Goal: Communication & Community: Answer question/provide support

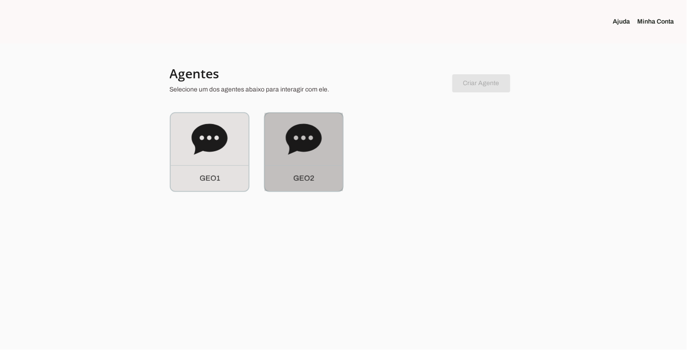
click at [311, 157] on icon at bounding box center [304, 139] width 36 height 36
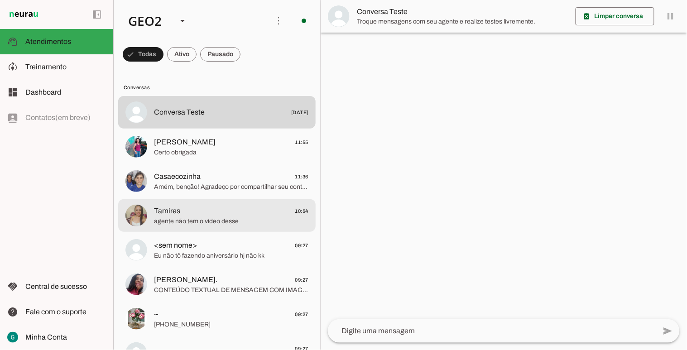
click at [219, 129] on md-item "Tamires 10:54 agente não tem o vídeo desse" at bounding box center [216, 112] width 197 height 33
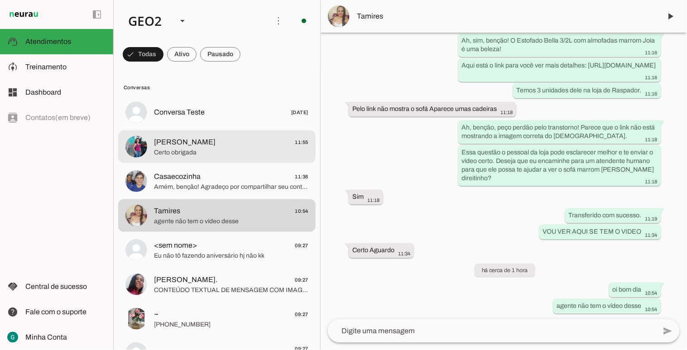
click at [203, 148] on span "Certo obrigada" at bounding box center [231, 152] width 154 height 9
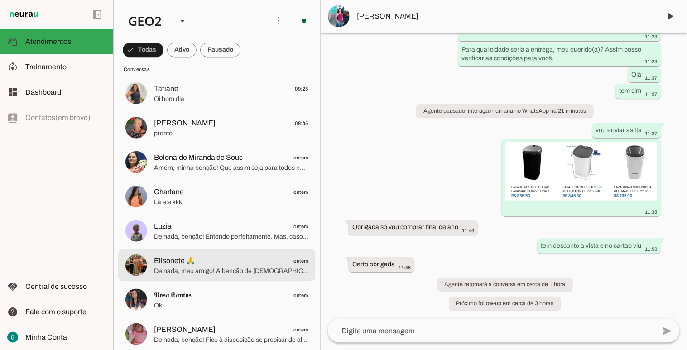
scroll to position [503, 0]
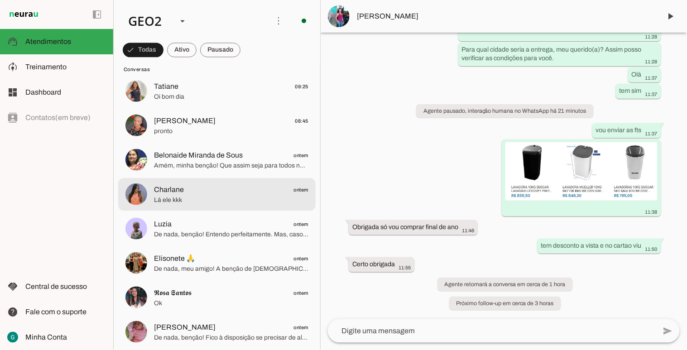
click at [233, 196] on span "Lá ele kkk" at bounding box center [231, 199] width 154 height 9
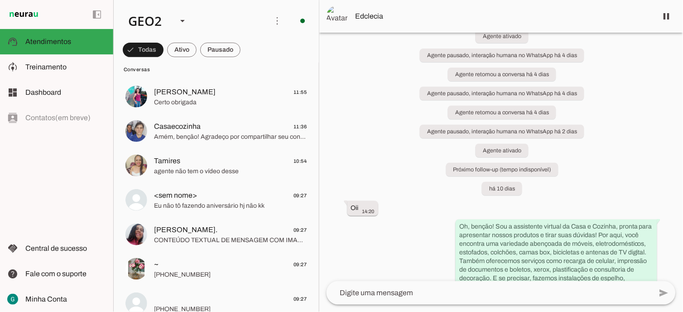
scroll to position [277, 0]
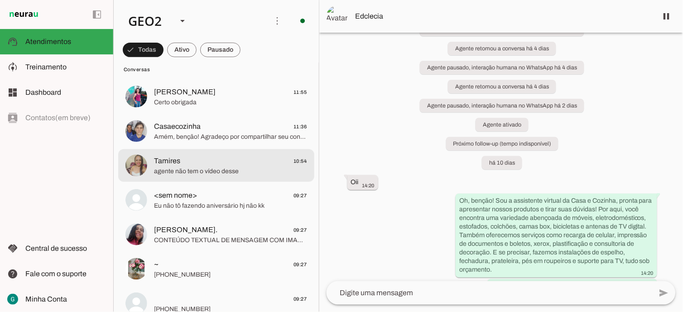
click at [213, 172] on span "agente não tem o vídeo desse" at bounding box center [230, 170] width 153 height 9
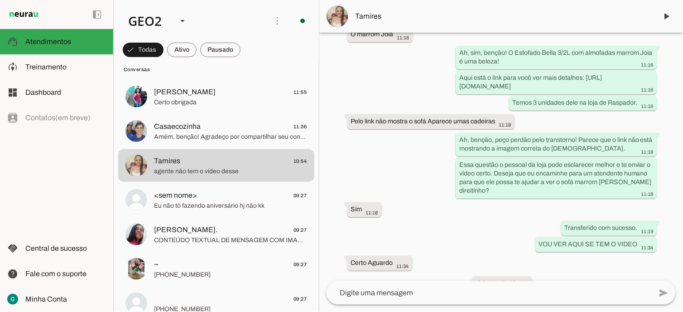
scroll to position [2159, 0]
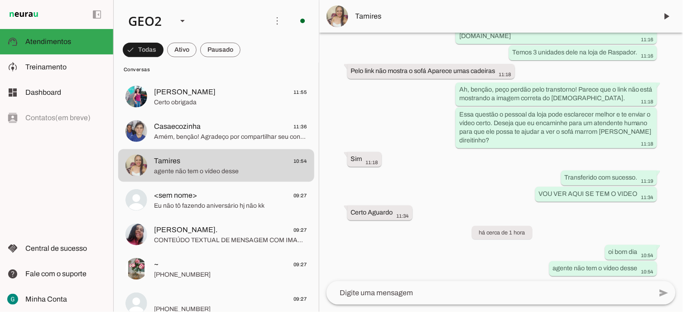
click at [363, 10] on md-item "Tamires" at bounding box center [501, 16] width 364 height 33
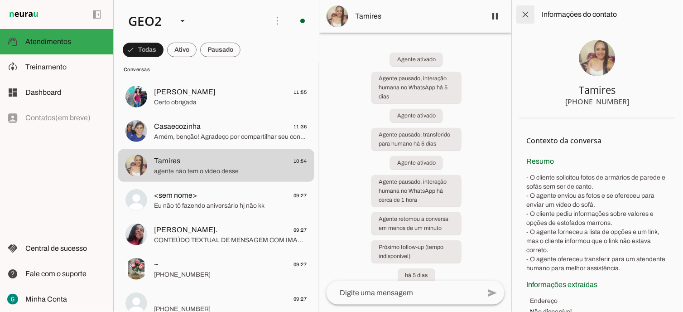
click at [520, 15] on span at bounding box center [526, 15] width 22 height 22
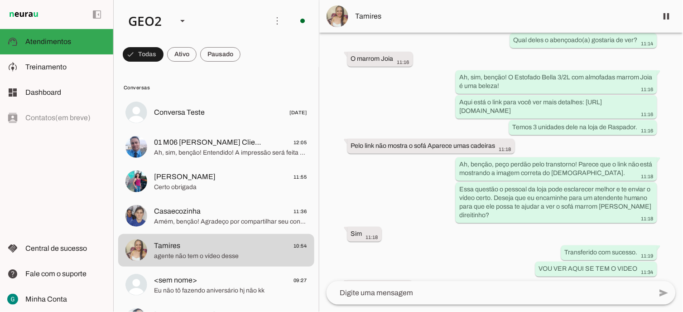
scroll to position [2159, 0]
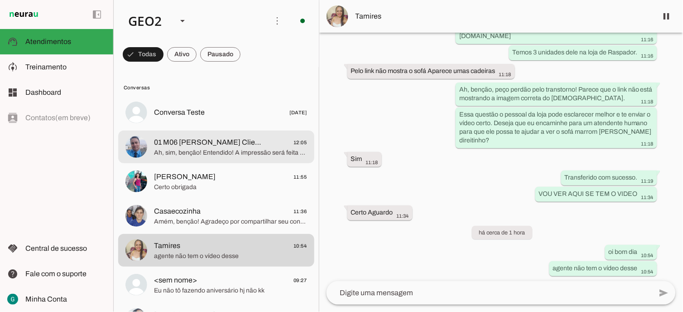
click at [237, 129] on md-item "01 M06 [PERSON_NAME] Cliente 12:05 Ah, sim, benção! Entendido! A impressão será…" at bounding box center [216, 112] width 196 height 33
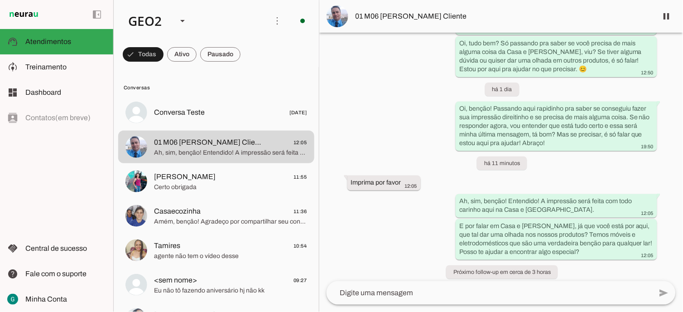
scroll to position [2341, 0]
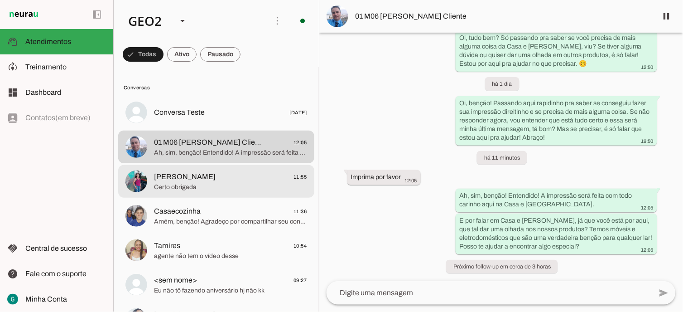
click at [179, 187] on span "Certo obrigada" at bounding box center [230, 186] width 153 height 9
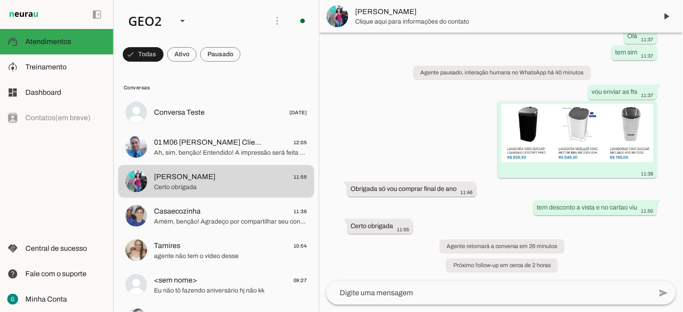
scroll to position [322, 0]
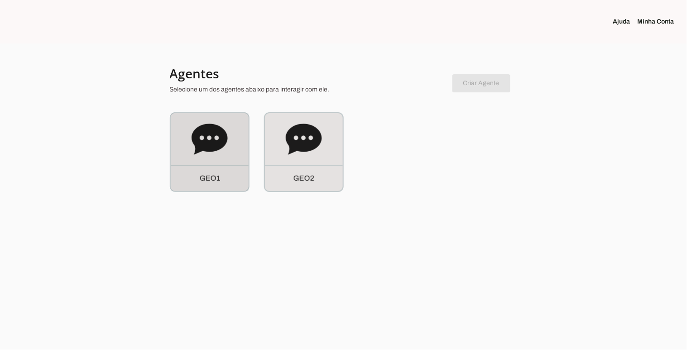
click at [222, 160] on div "G E O 1" at bounding box center [210, 152] width 78 height 78
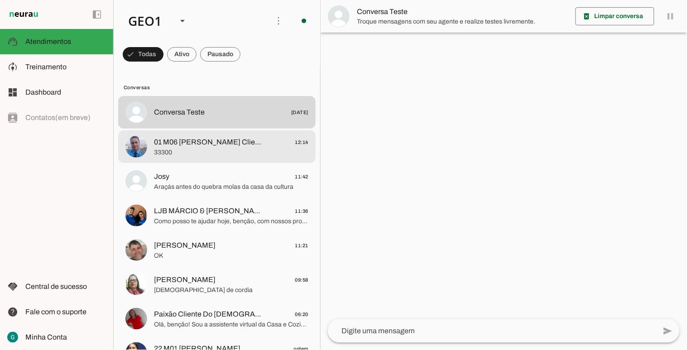
click at [222, 129] on md-item "01 M06 Deosmar Miranda Cliente 12:14 33300" at bounding box center [216, 112] width 197 height 33
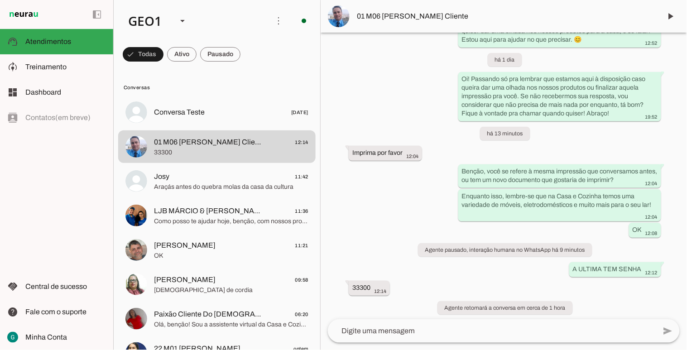
scroll to position [668, 0]
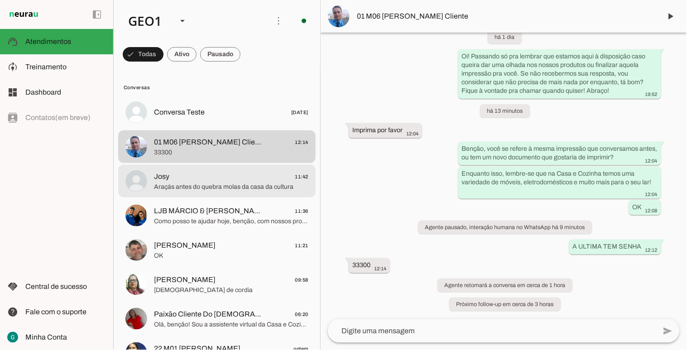
click at [227, 190] on span "Araçás antes do quebra molas da casa da cultura" at bounding box center [231, 186] width 154 height 9
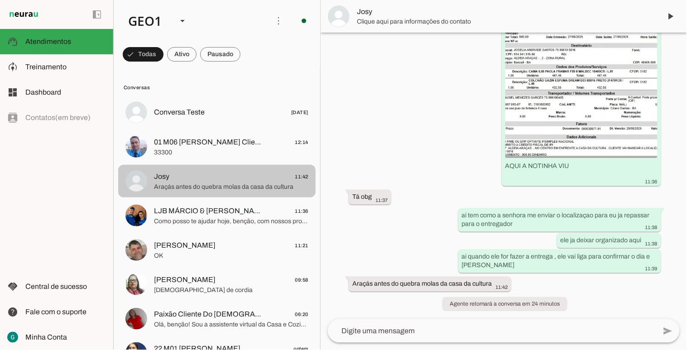
scroll to position [91, 0]
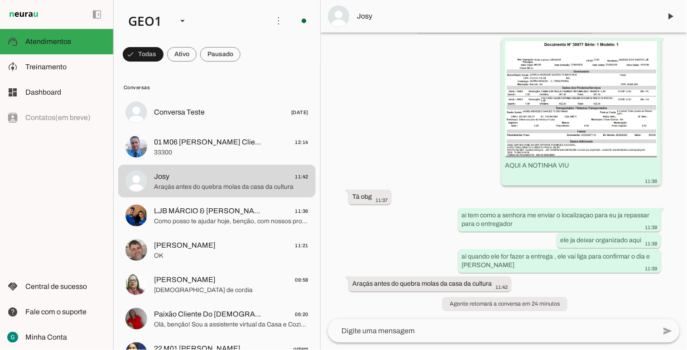
click at [553, 102] on img at bounding box center [581, 99] width 152 height 116
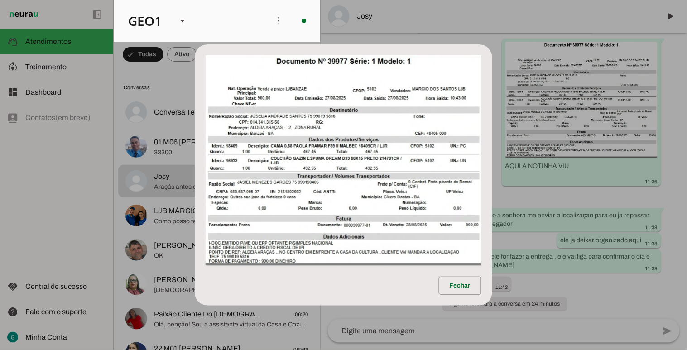
click at [492, 104] on dialog "Fechar" at bounding box center [344, 174] width 298 height 261
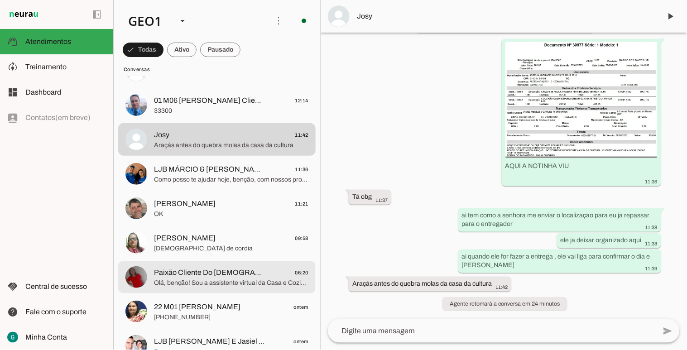
scroll to position [50, 0]
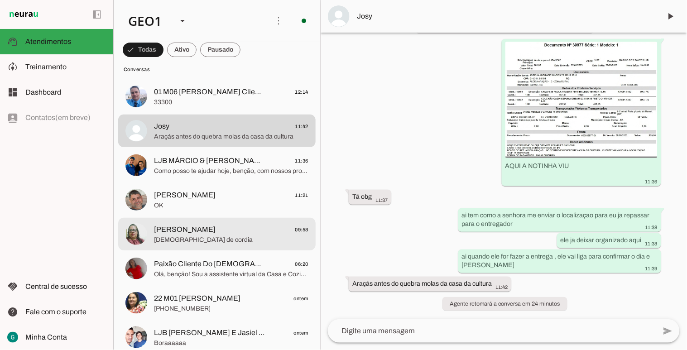
click at [216, 244] on span "Deus de cordia" at bounding box center [231, 239] width 154 height 9
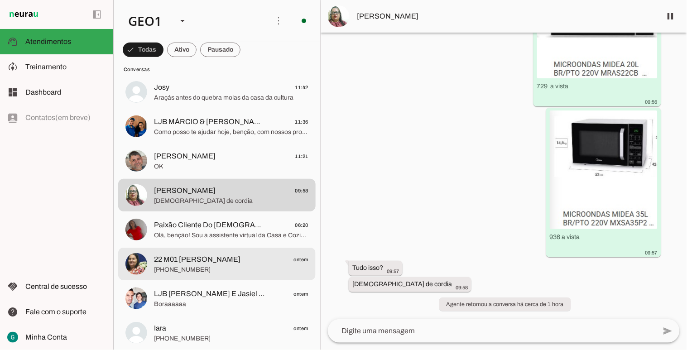
scroll to position [101, 0]
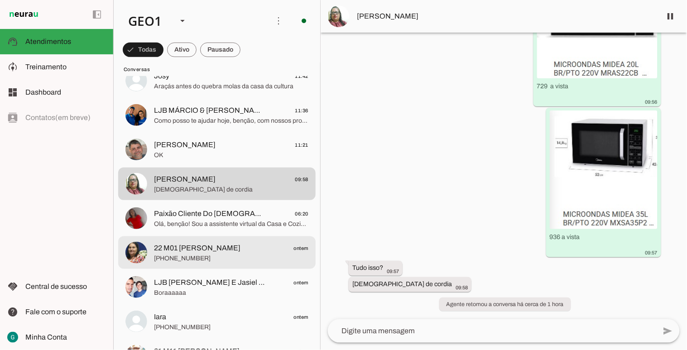
click at [210, 259] on span "+55 7598657127" at bounding box center [231, 258] width 154 height 9
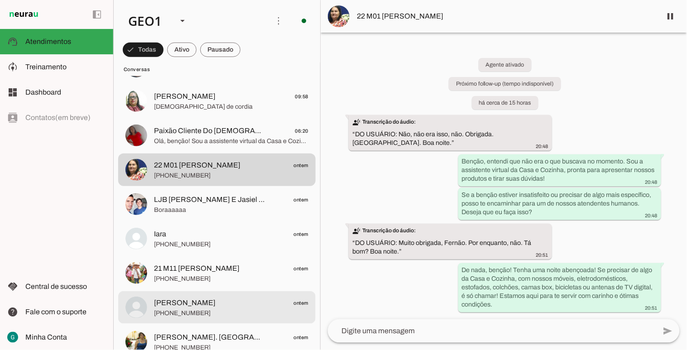
scroll to position [201, 0]
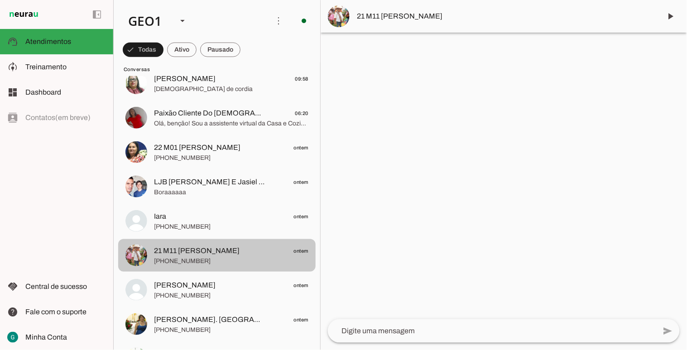
scroll to position [352, 0]
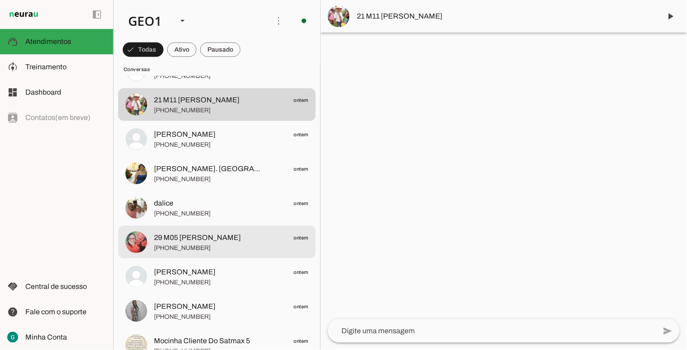
click at [218, 251] on span "+55 7599851583" at bounding box center [231, 247] width 154 height 9
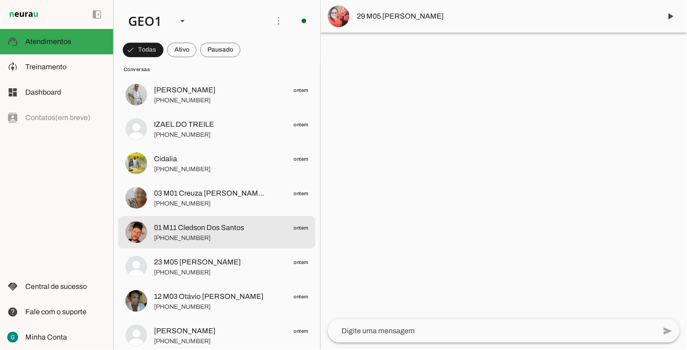
scroll to position [654, 0]
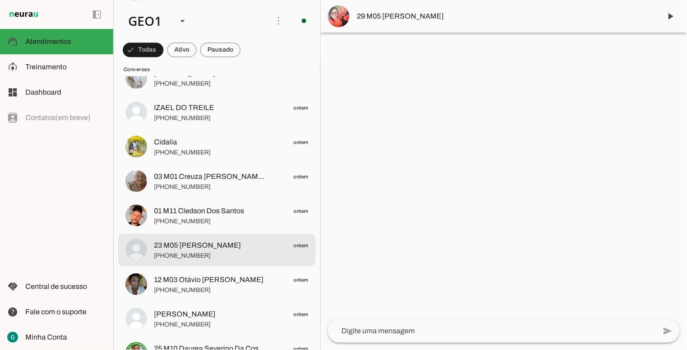
click at [218, 252] on span "+55 7998003346" at bounding box center [231, 255] width 154 height 9
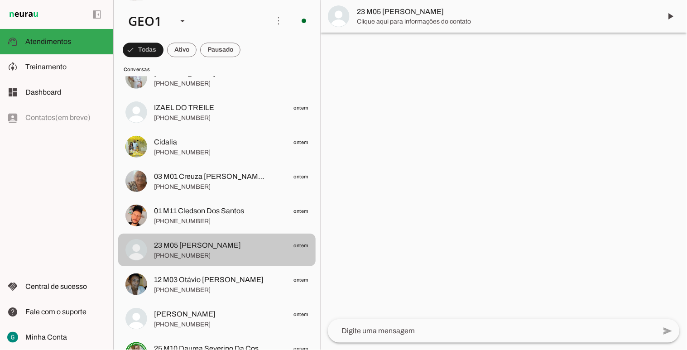
scroll to position [704, 0]
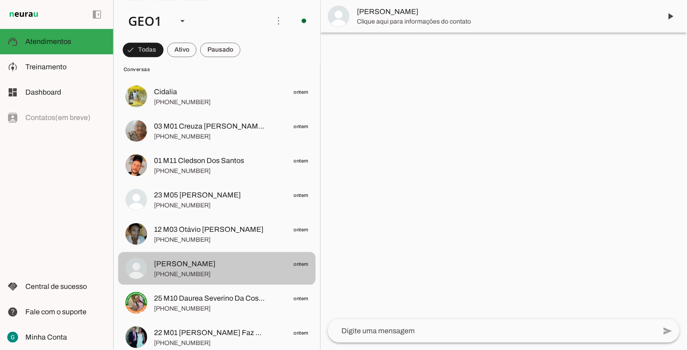
scroll to position [805, 0]
